Goal: Transaction & Acquisition: Purchase product/service

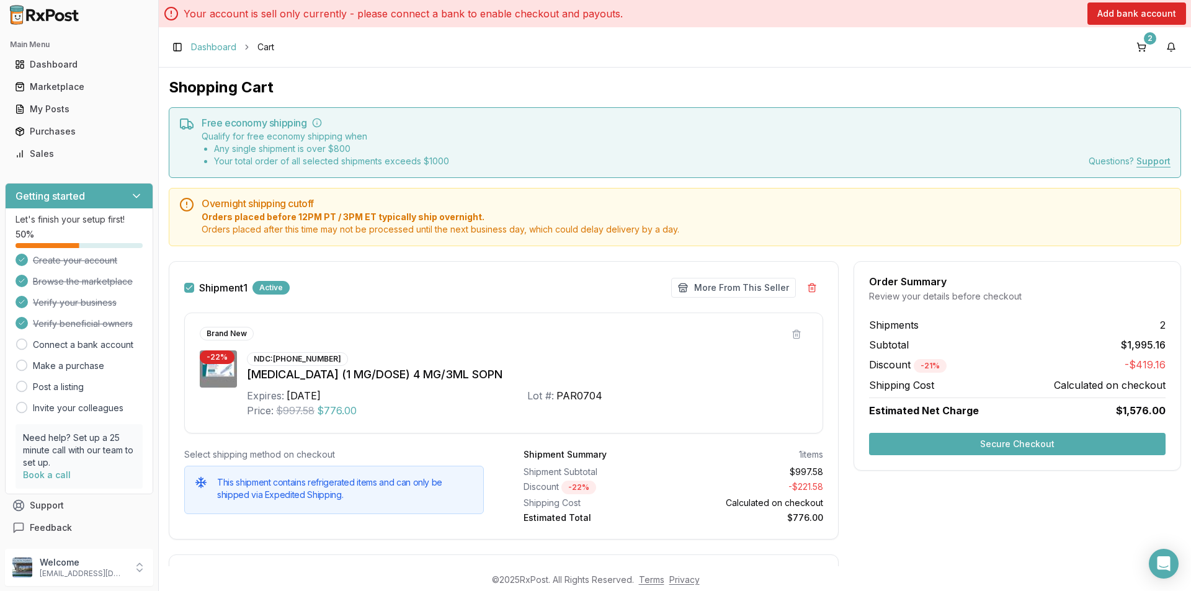
click at [211, 43] on link "Dashboard" at bounding box center [213, 47] width 45 height 12
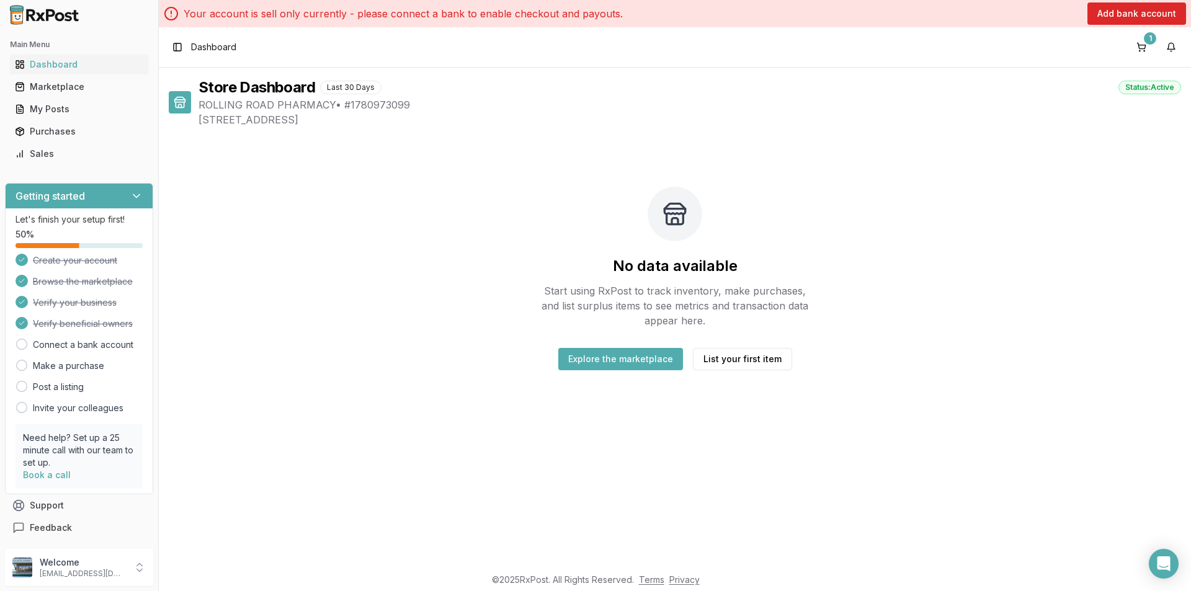
click at [634, 359] on button "Explore the marketplace" at bounding box center [620, 359] width 125 height 22
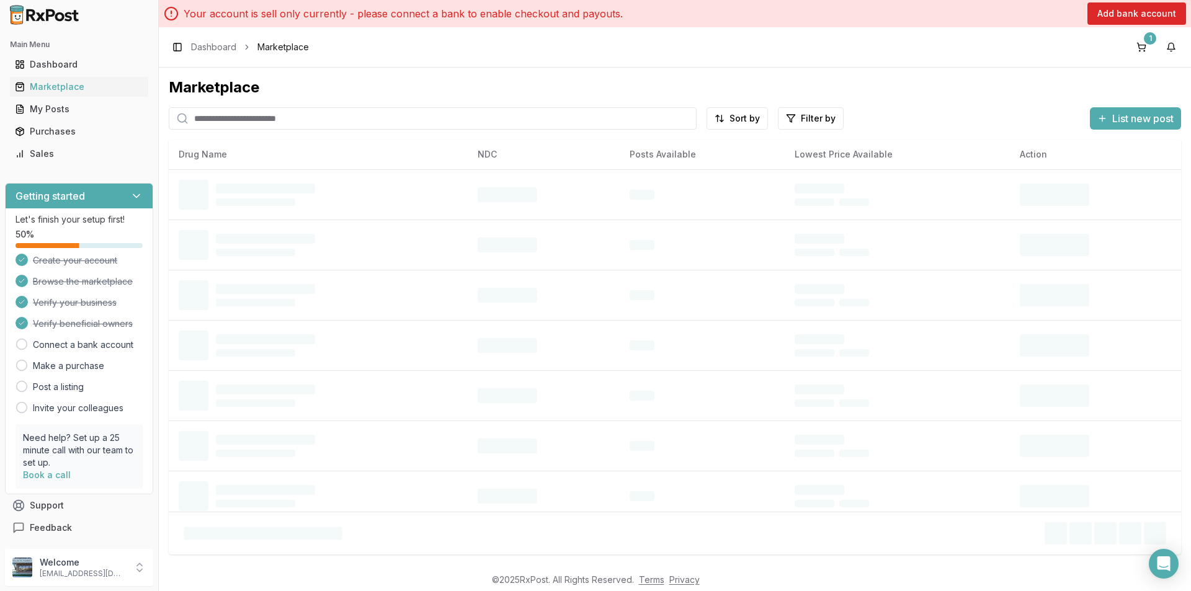
click at [229, 118] on input "search" at bounding box center [433, 118] width 528 height 22
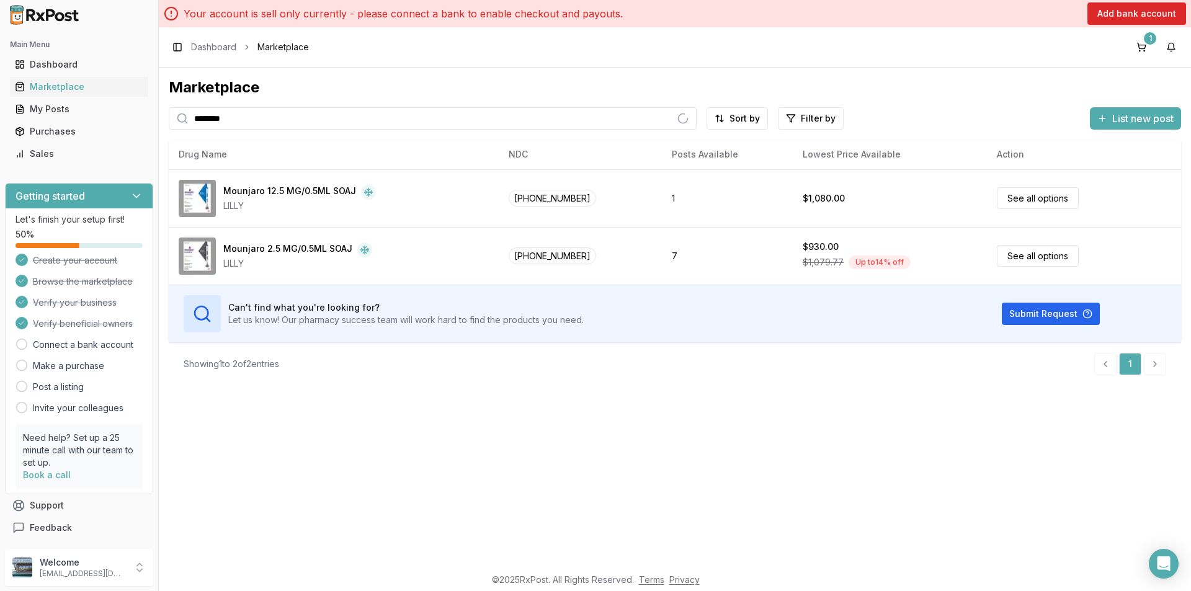
type input "********"
